Goal: Information Seeking & Learning: Learn about a topic

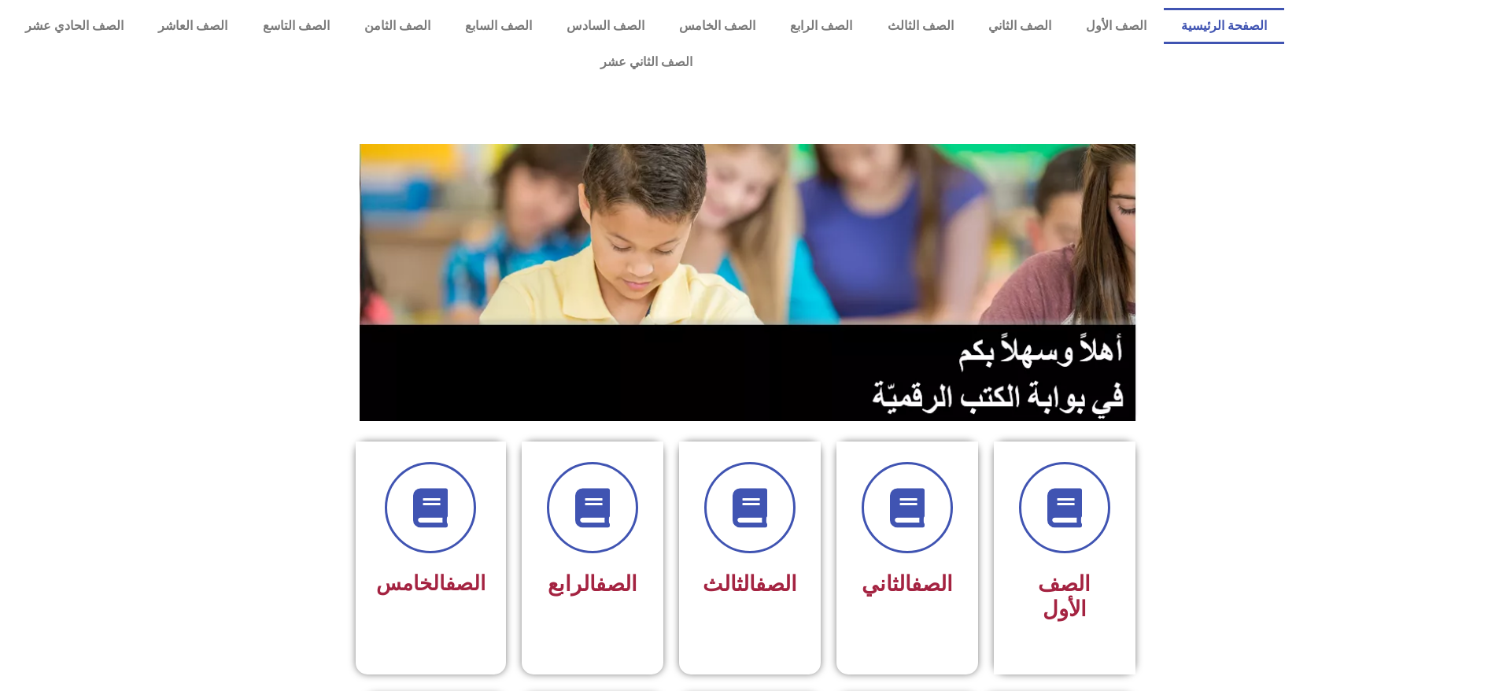
scroll to position [315, 0]
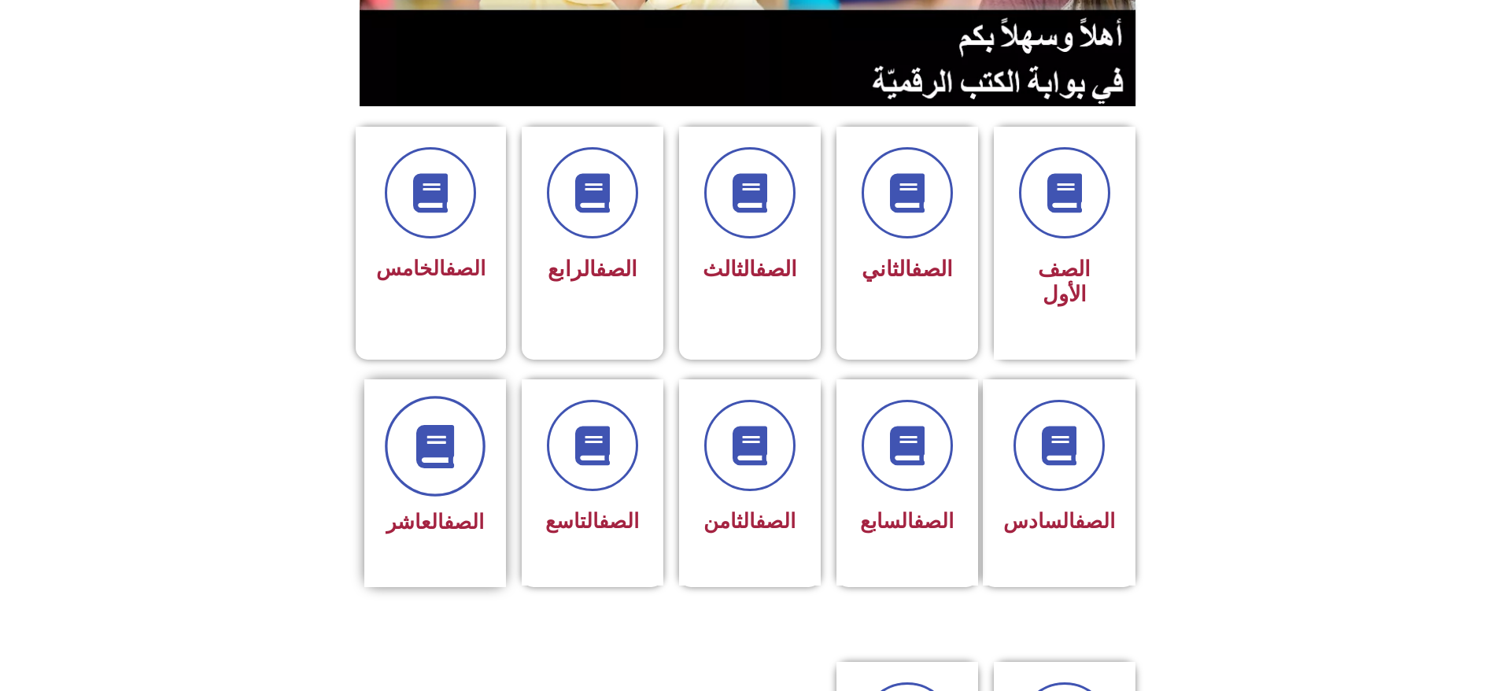
click at [436, 424] on icon at bounding box center [434, 445] width 43 height 43
click at [422, 424] on icon at bounding box center [434, 445] width 43 height 43
click at [444, 510] on link "الصف" at bounding box center [464, 522] width 40 height 24
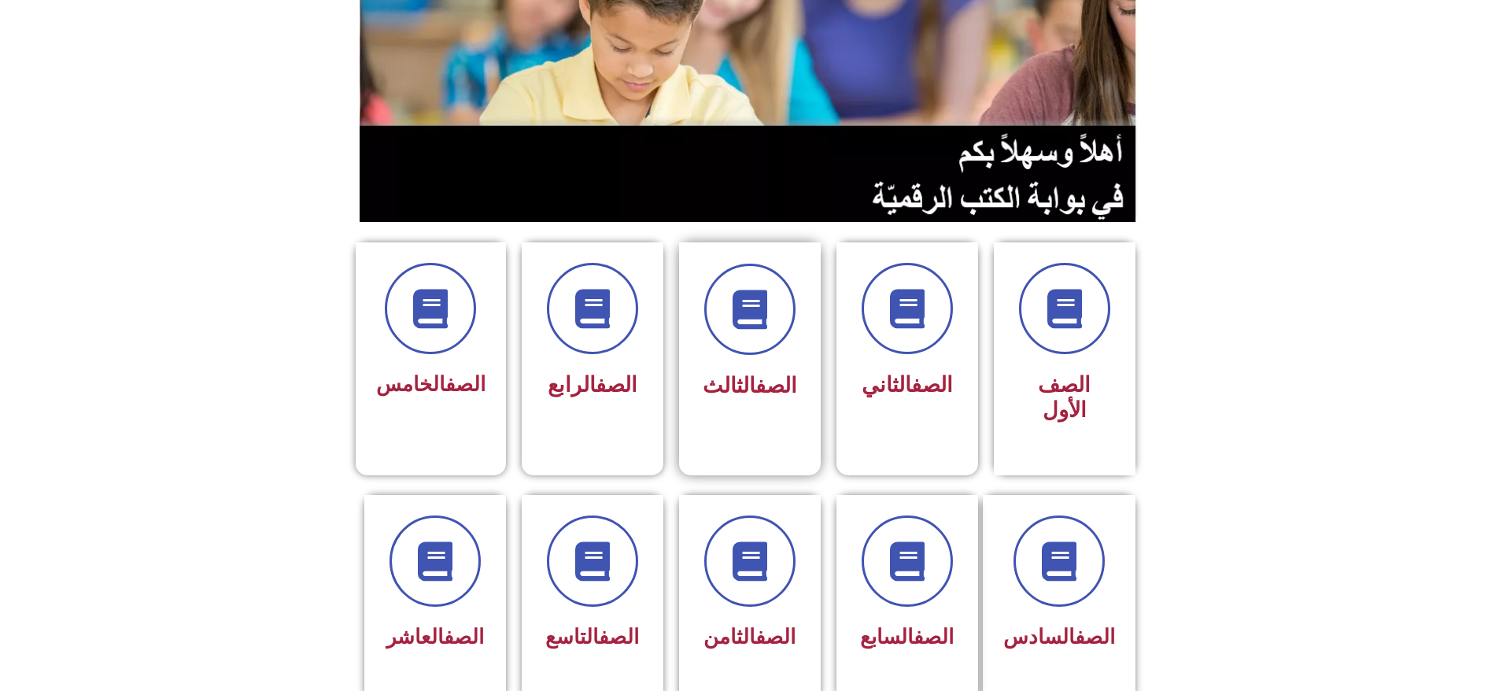
scroll to position [433, 0]
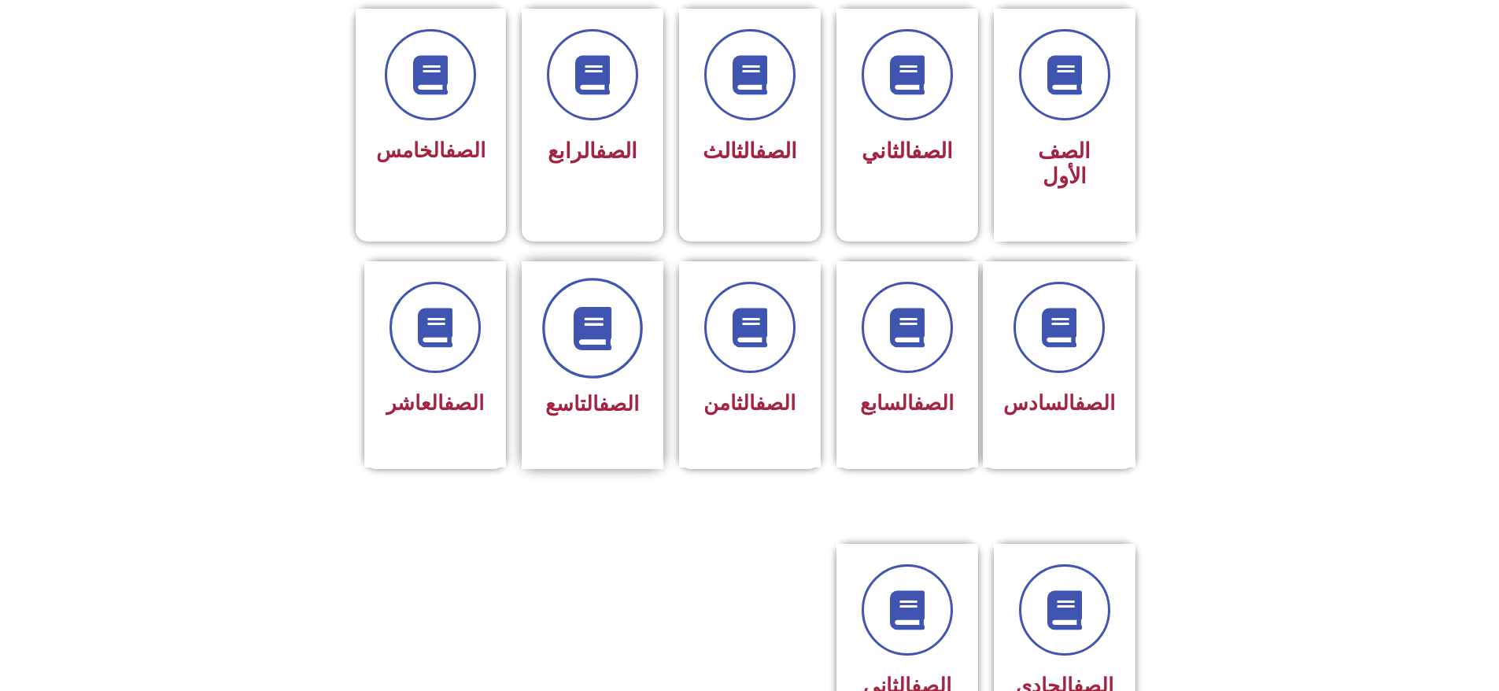
click at [592, 306] on icon at bounding box center [591, 327] width 43 height 43
click at [599, 392] on link "الصف" at bounding box center [619, 404] width 40 height 24
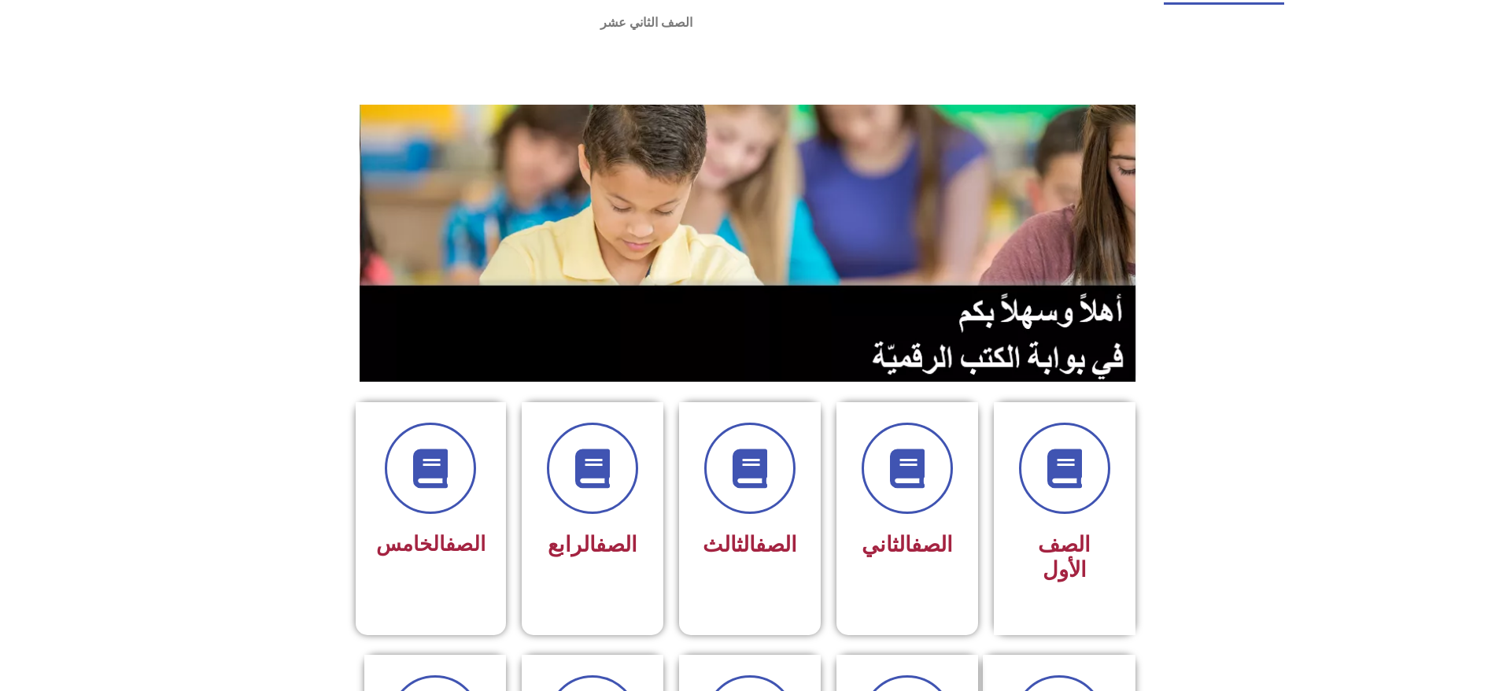
scroll to position [0, 0]
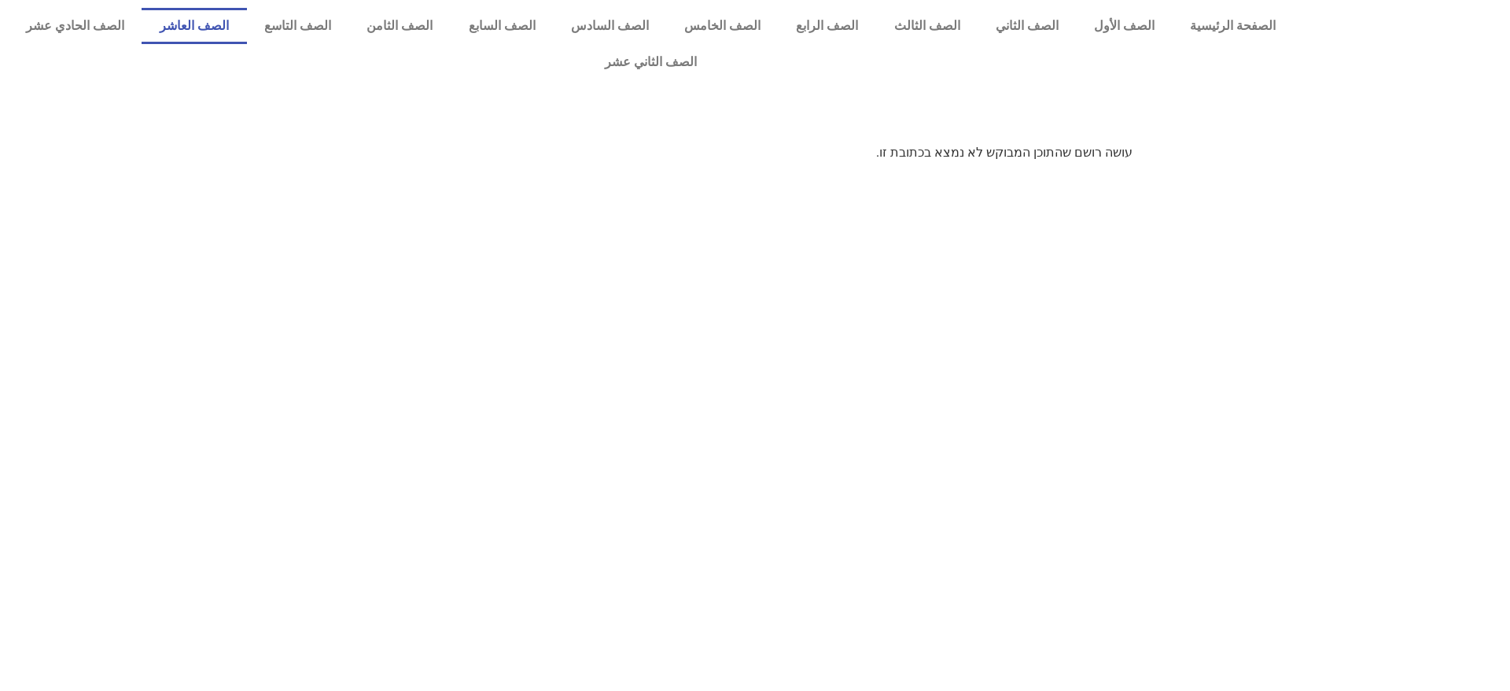
click at [246, 14] on link "الصف العاشر" at bounding box center [194, 26] width 105 height 36
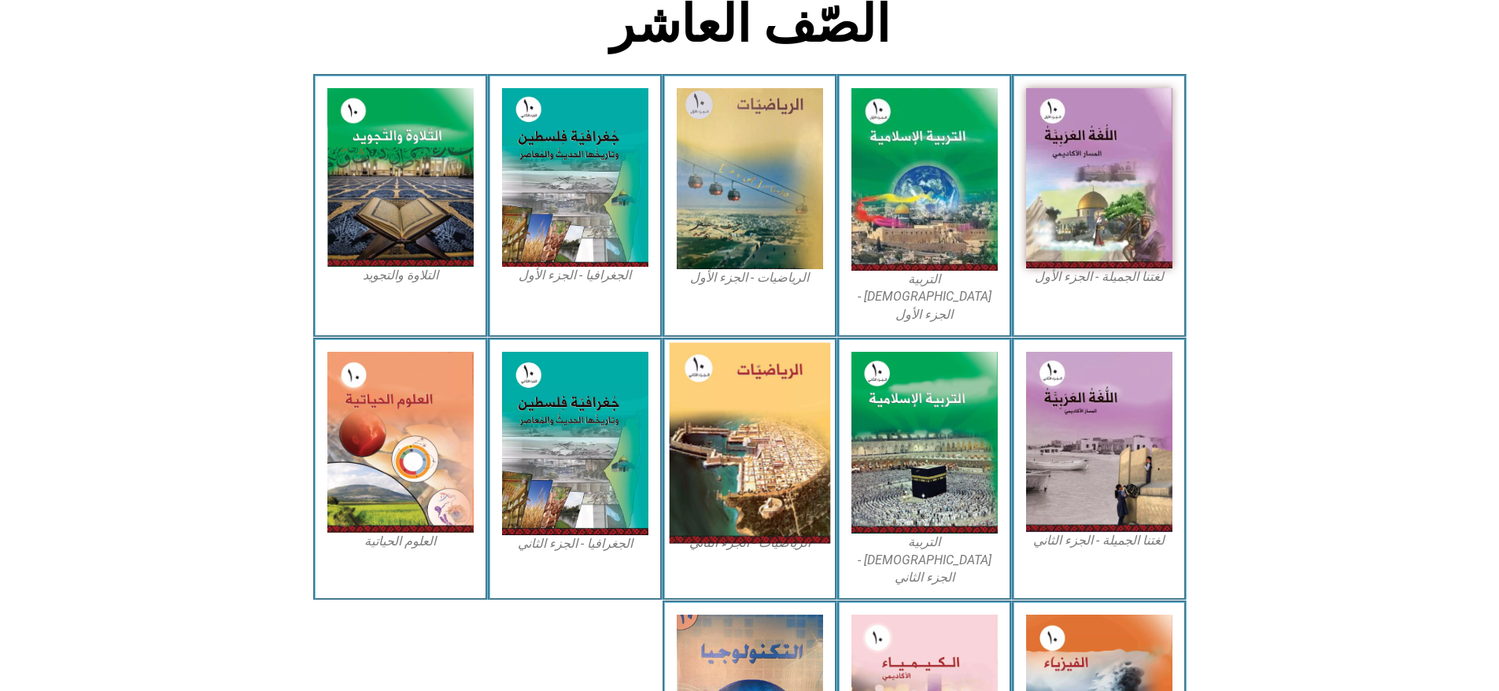
scroll to position [548, 0]
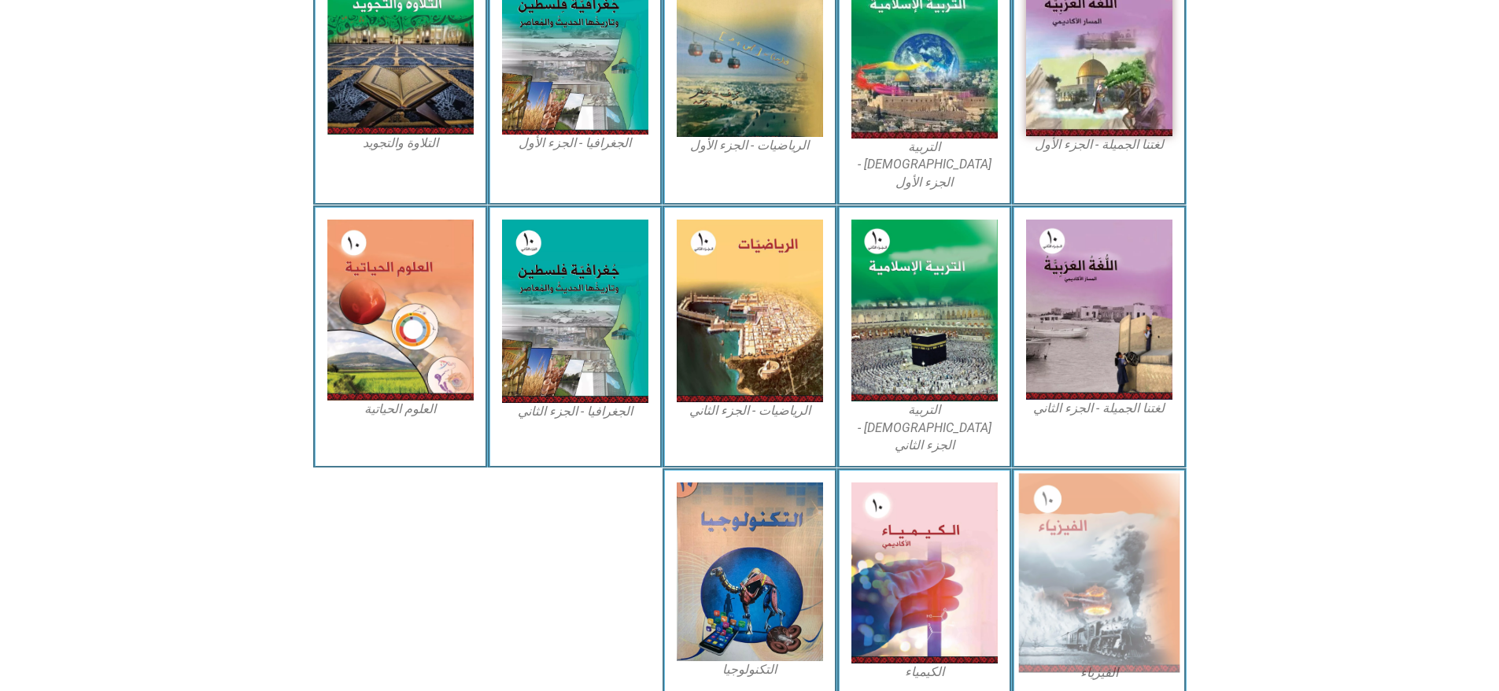
click at [1128, 527] on img at bounding box center [1098, 573] width 161 height 199
click at [1101, 555] on img at bounding box center [1098, 573] width 161 height 199
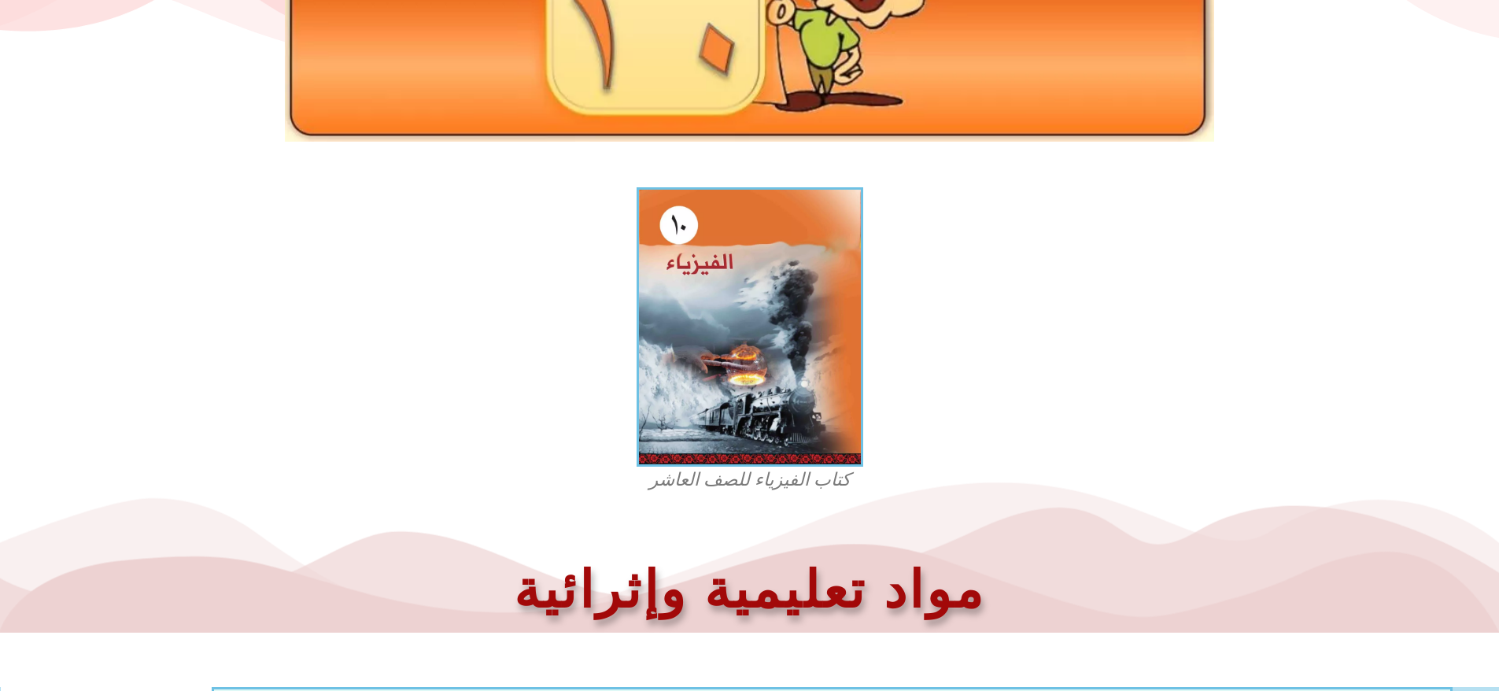
scroll to position [472, 0]
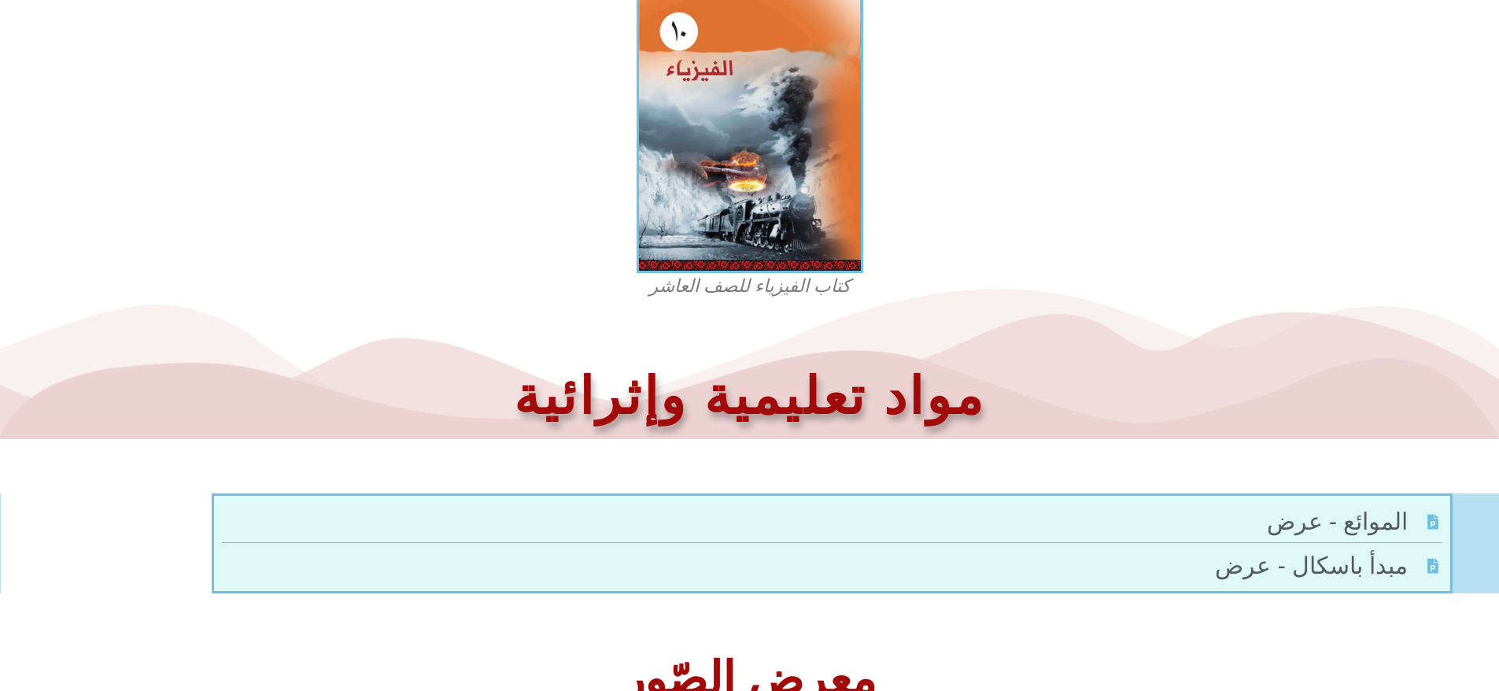
click at [1363, 503] on span "الموائع - عرض" at bounding box center [1340, 520] width 146 height 35
click at [1341, 548] on span "مبدأ باسكال - عرض" at bounding box center [1313, 565] width 197 height 35
click at [773, 656] on h2 "معرض الصّور" at bounding box center [749, 679] width 1483 height 46
click at [1340, 548] on span "مبدأ باسكال - عرض" at bounding box center [1313, 565] width 197 height 35
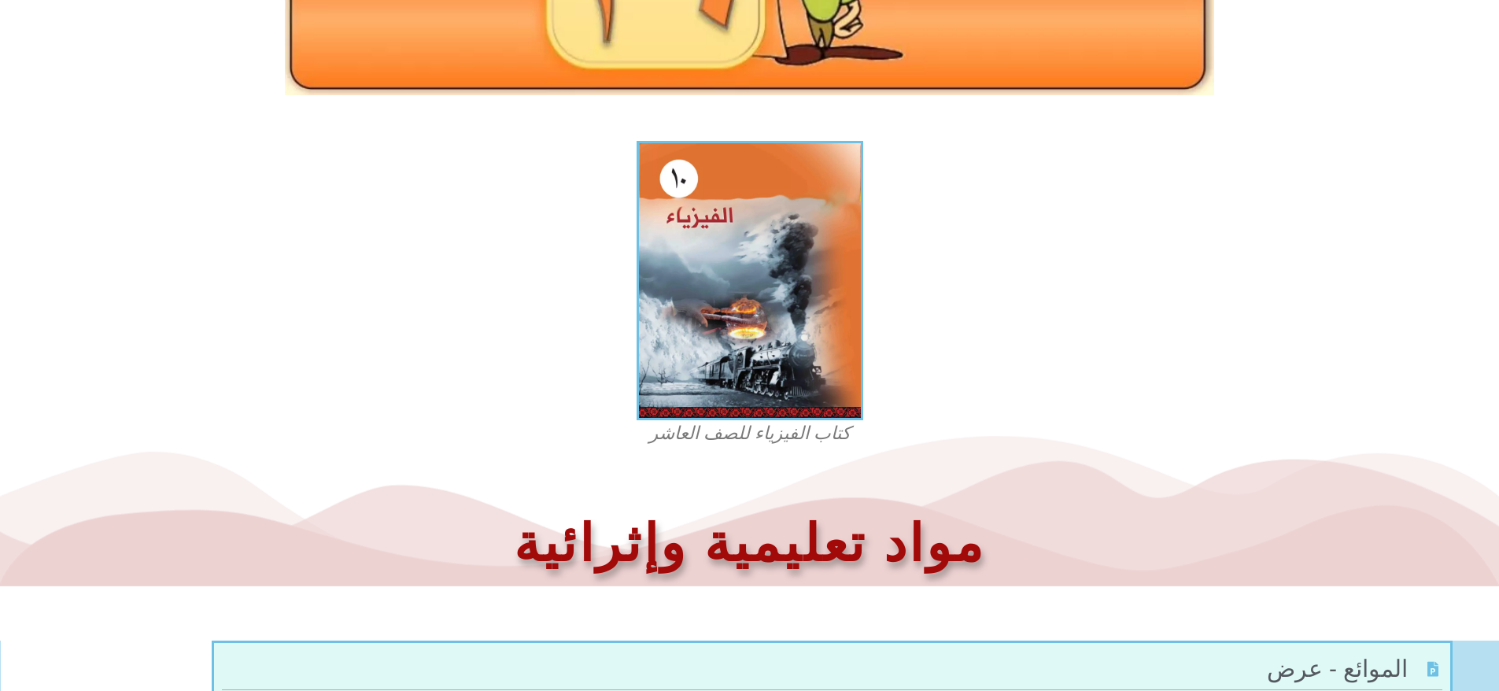
scroll to position [79, 0]
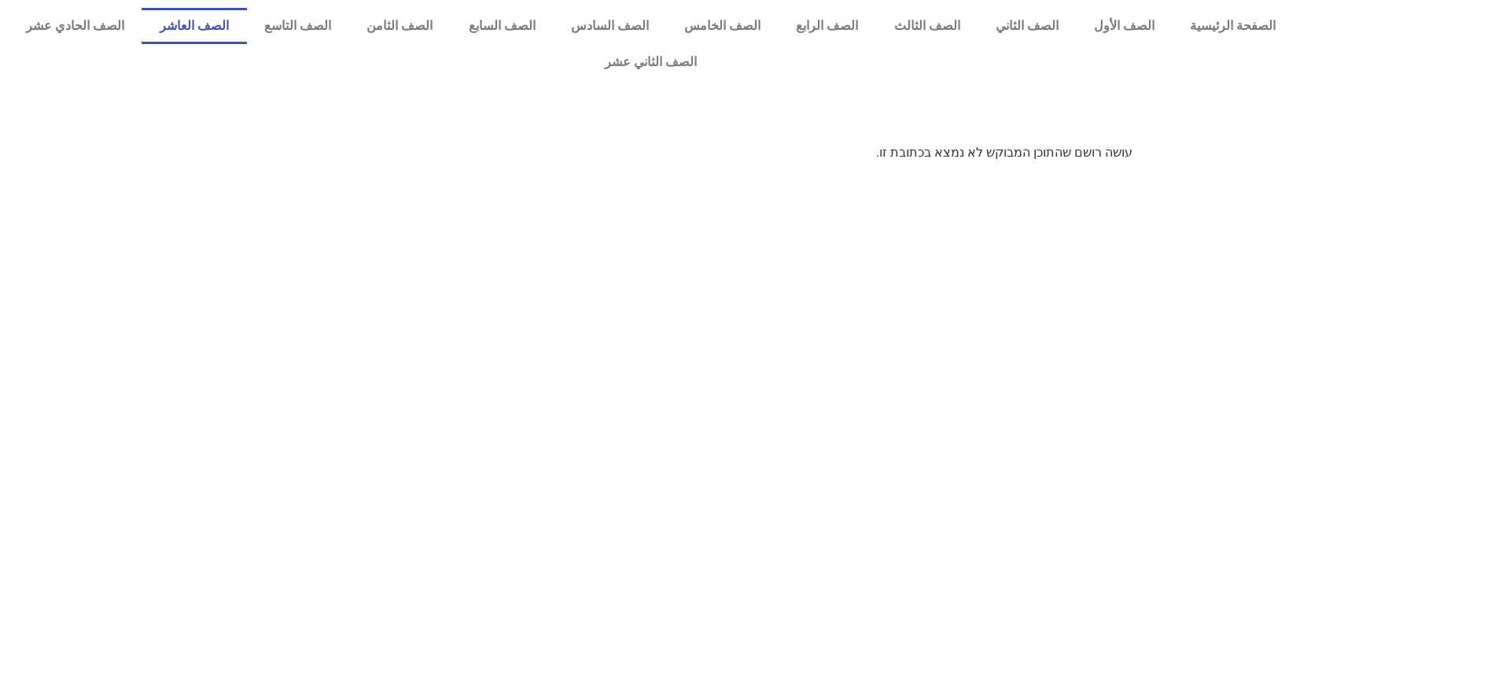
click at [246, 27] on link "الصف العاشر" at bounding box center [194, 26] width 105 height 36
click at [349, 25] on link "الصف التاسع" at bounding box center [298, 26] width 102 height 36
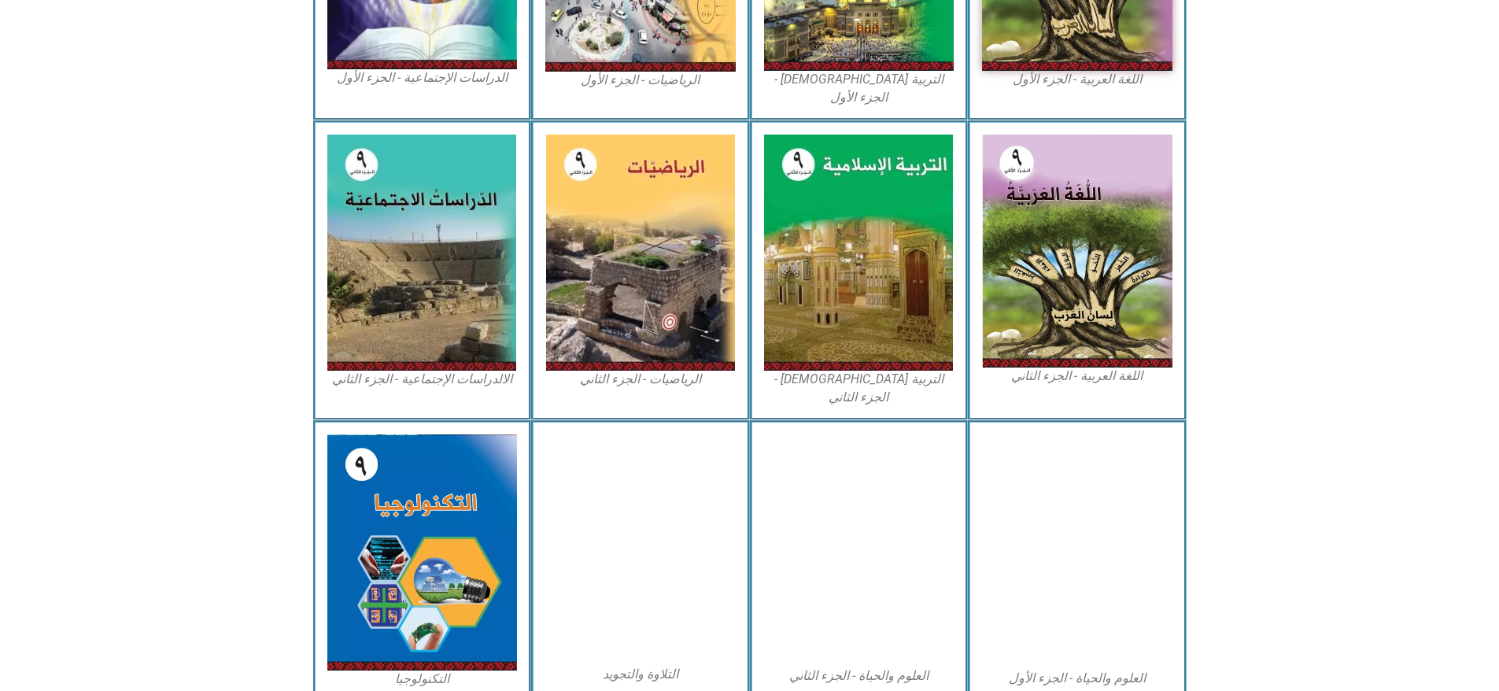
scroll to position [675, 0]
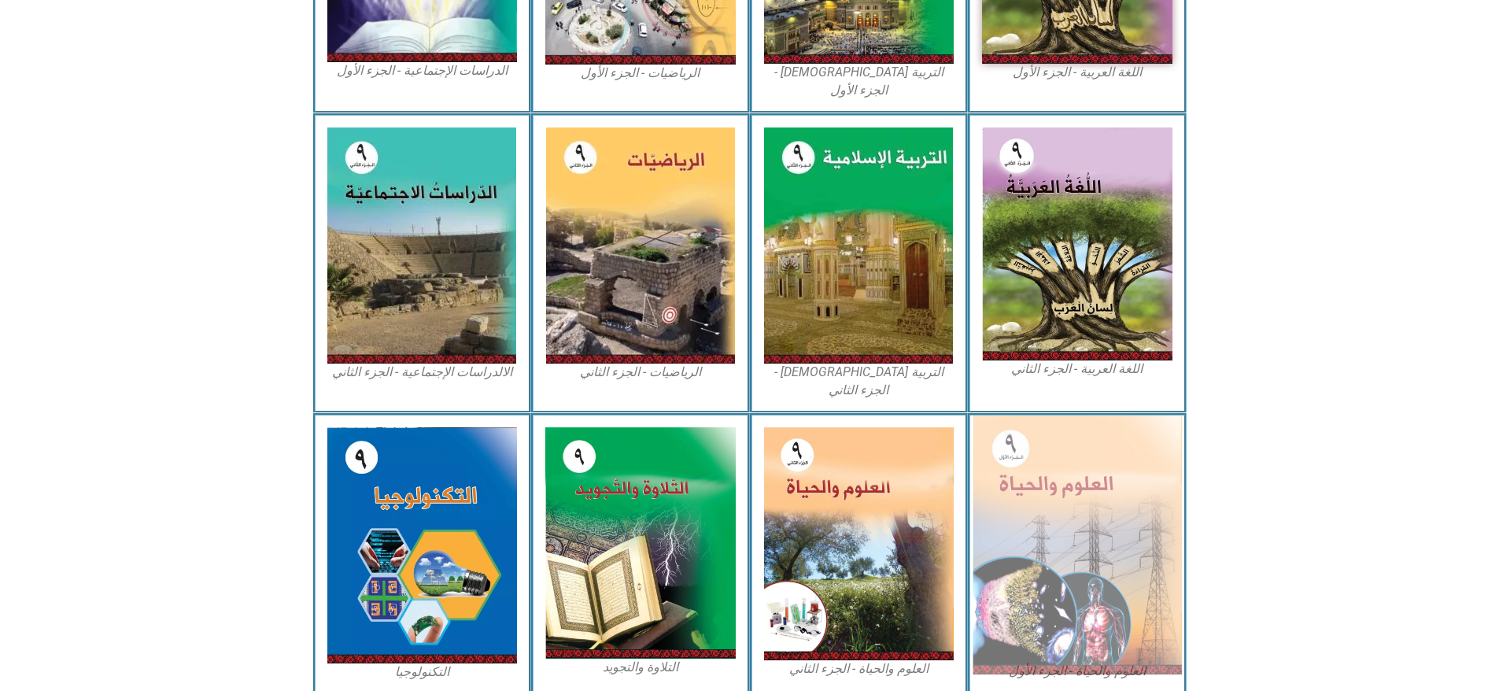
click at [1086, 487] on img at bounding box center [1076, 544] width 209 height 259
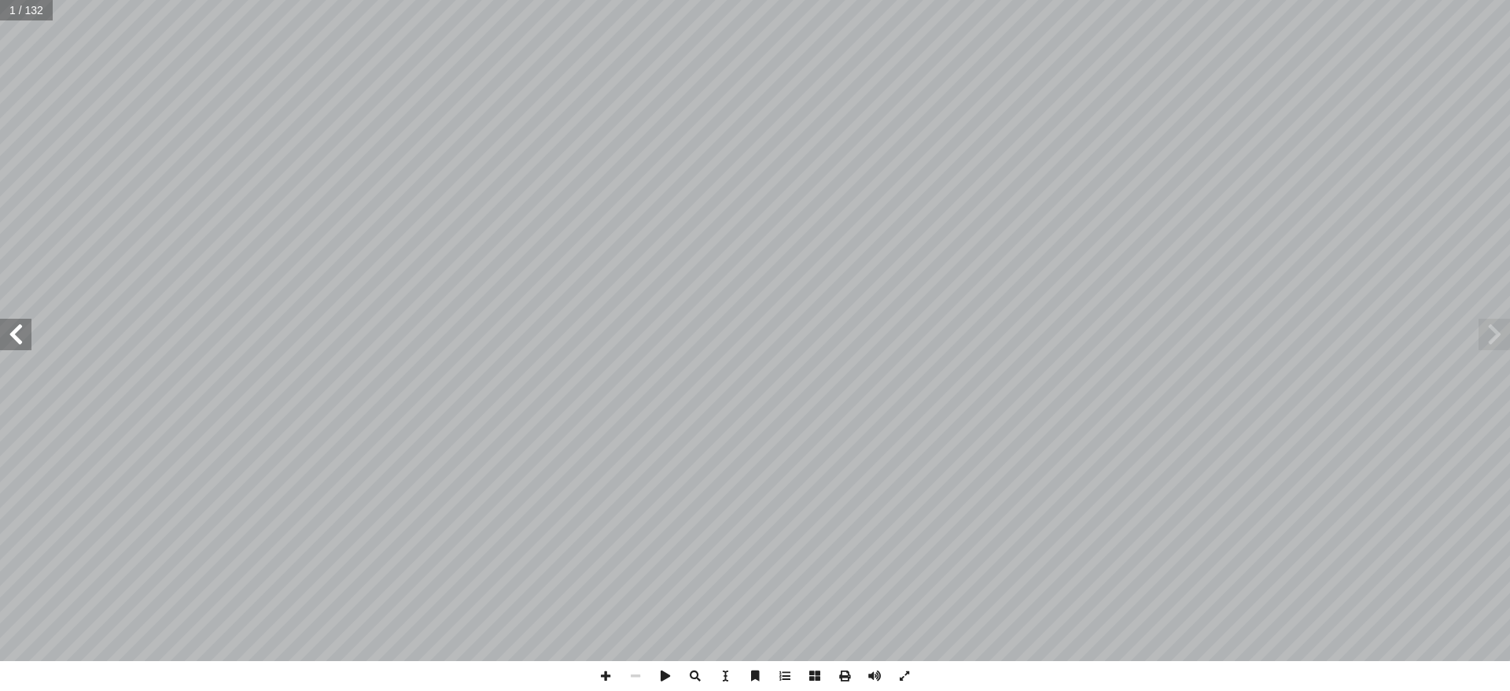
click at [24, 341] on span at bounding box center [15, 334] width 31 height 31
click at [19, 334] on span at bounding box center [15, 334] width 31 height 31
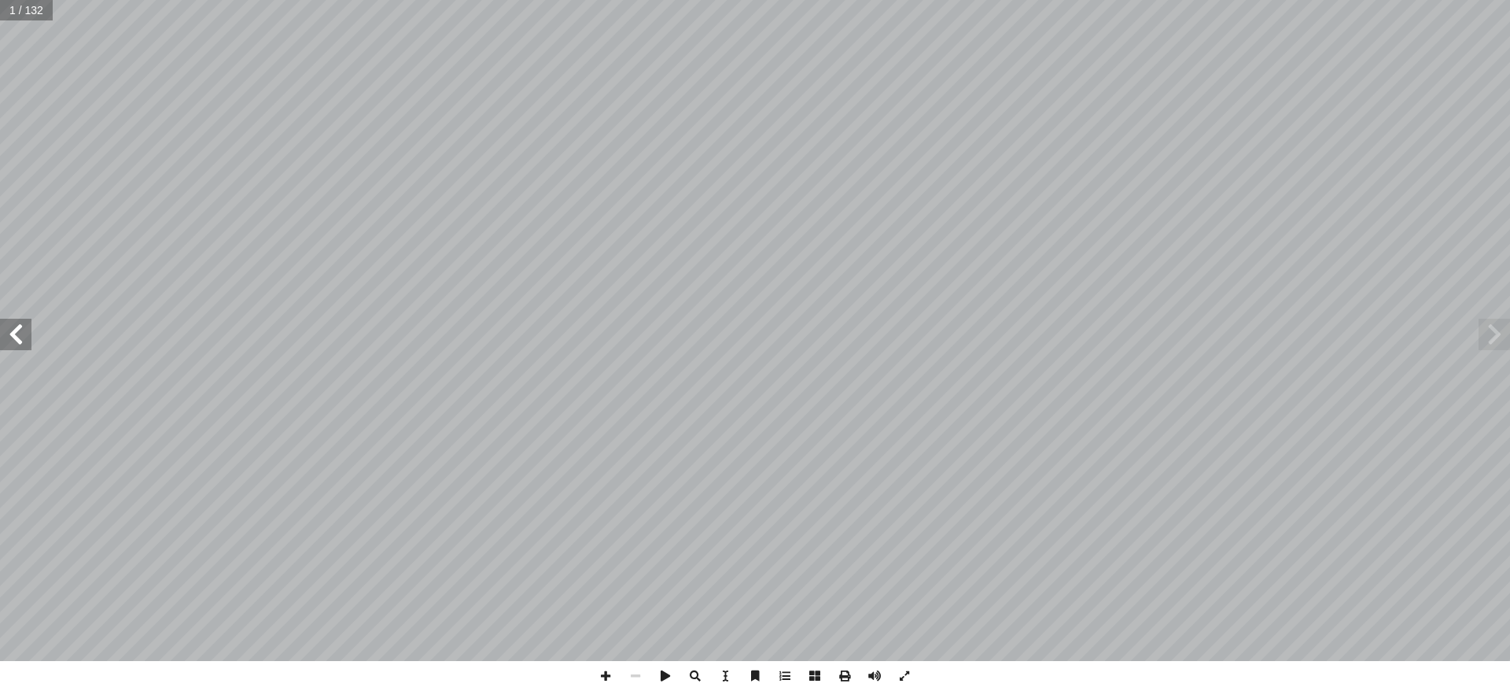
click at [19, 331] on span at bounding box center [15, 334] width 31 height 31
